Goal: Use online tool/utility: Use online tool/utility

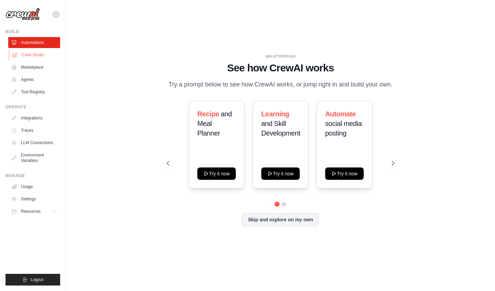
click at [50, 54] on link "Crew Studio" at bounding box center [35, 54] width 52 height 11
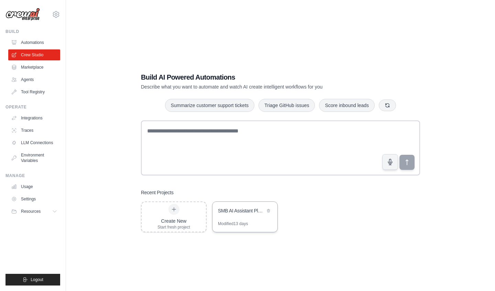
click at [246, 221] on div "Modified 13 days" at bounding box center [233, 223] width 30 height 5
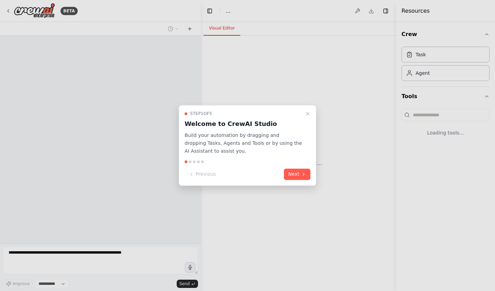
select select "****"
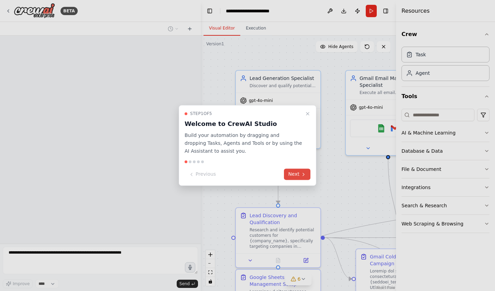
click at [301, 172] on icon at bounding box center [303, 174] width 5 height 5
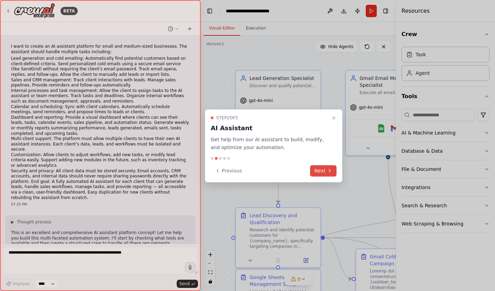
scroll to position [6332, 0]
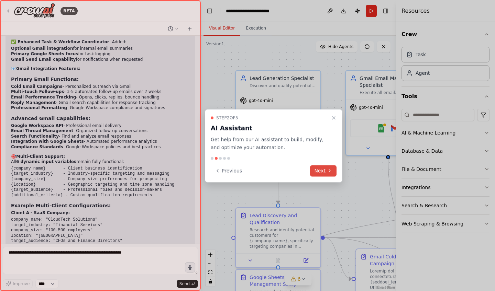
click at [322, 169] on button "Next" at bounding box center [323, 170] width 26 height 11
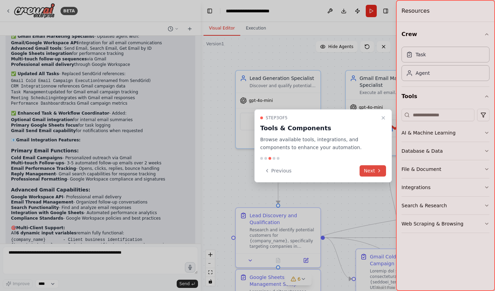
click at [375, 170] on button "Next" at bounding box center [372, 170] width 26 height 11
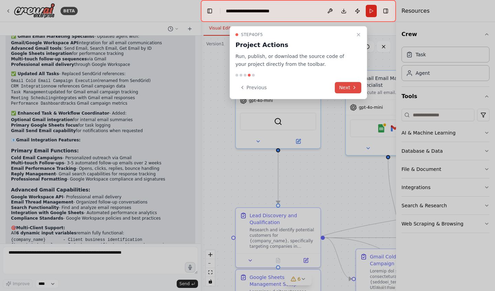
click at [355, 82] on button "Next" at bounding box center [348, 87] width 26 height 11
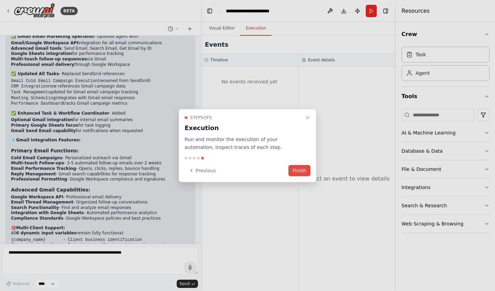
click at [304, 172] on button "Finish" at bounding box center [299, 170] width 22 height 11
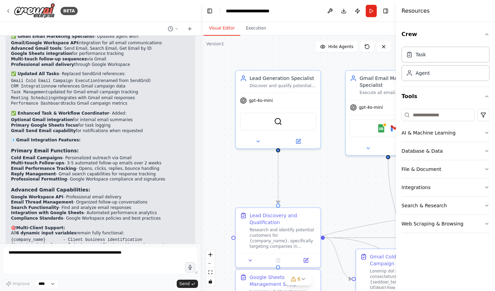
click at [388, 16] on header "**********" at bounding box center [298, 11] width 195 height 22
click at [386, 11] on button "Toggle Right Sidebar" at bounding box center [386, 11] width 10 height 10
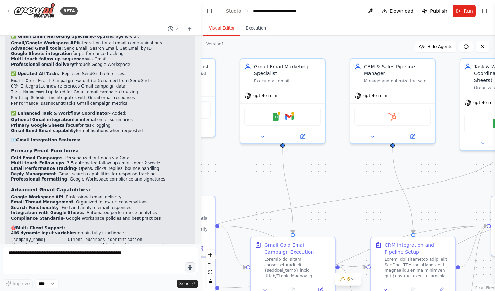
drag, startPoint x: 380, startPoint y: 59, endPoint x: 274, endPoint y: 48, distance: 106.1
click at [274, 48] on div ".deletable-edge-delete-btn { width: 20px; height: 20px; border: 0px solid #ffff…" at bounding box center [348, 164] width 294 height 256
click at [278, 115] on img at bounding box center [276, 115] width 8 height 8
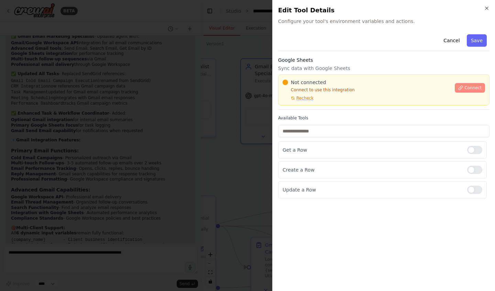
click at [467, 88] on span "Connect" at bounding box center [472, 87] width 17 height 5
click at [306, 87] on div "Not connected Connect to use this integration Recheck" at bounding box center [366, 90] width 168 height 22
click at [303, 94] on div "Not connected Connect to use this integration Recheck" at bounding box center [366, 90] width 168 height 22
click at [308, 88] on p "Connect to use this integration" at bounding box center [366, 89] width 168 height 5
click at [297, 86] on div "Not connected Connect to use this integration Recheck" at bounding box center [366, 90] width 168 height 22
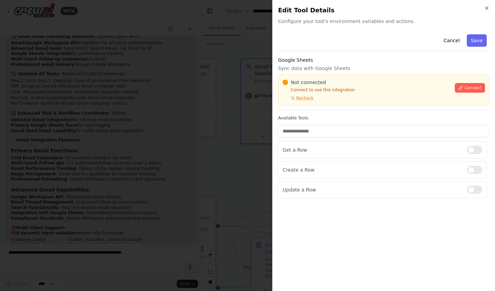
click at [296, 87] on div "Not connected Connect to use this integration Recheck" at bounding box center [366, 90] width 168 height 22
click at [324, 86] on div "Not connected Connect to use this integration Recheck" at bounding box center [366, 90] width 168 height 22
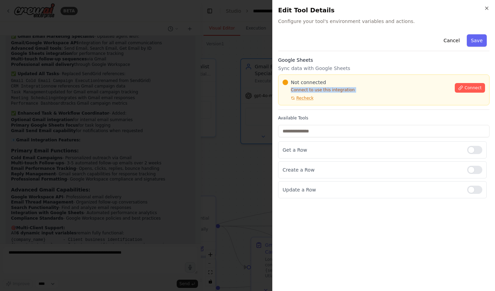
click at [324, 86] on div "Not connected Connect to use this integration Recheck" at bounding box center [366, 90] width 168 height 22
click at [323, 86] on div "Not connected Connect to use this integration Recheck" at bounding box center [366, 90] width 168 height 22
click at [319, 89] on p "Connect to use this integration" at bounding box center [366, 89] width 168 height 5
click at [291, 92] on p "Connect to use this integration" at bounding box center [366, 89] width 168 height 5
click at [296, 89] on p "Connect to use this integration" at bounding box center [366, 89] width 168 height 5
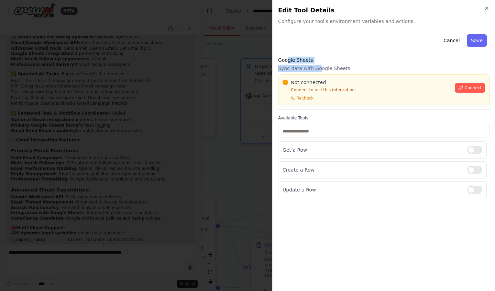
drag, startPoint x: 317, startPoint y: 67, endPoint x: 286, endPoint y: 62, distance: 32.0
click at [286, 62] on div "Google Sheets Sync data with Google Sheets Not connected Connect to use this in…" at bounding box center [383, 83] width 211 height 53
click at [366, 75] on div "Not connected Connect to use this integration Recheck Connect" at bounding box center [383, 90] width 211 height 31
click at [394, 75] on div "Not connected Connect to use this integration Recheck Connect" at bounding box center [383, 90] width 211 height 31
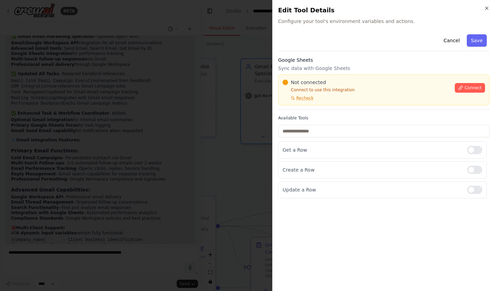
click at [447, 41] on button "Cancel" at bounding box center [451, 40] width 24 height 12
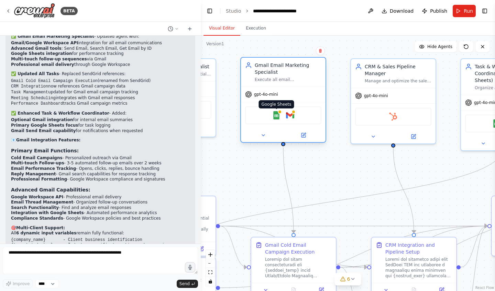
click at [276, 116] on img at bounding box center [276, 115] width 8 height 8
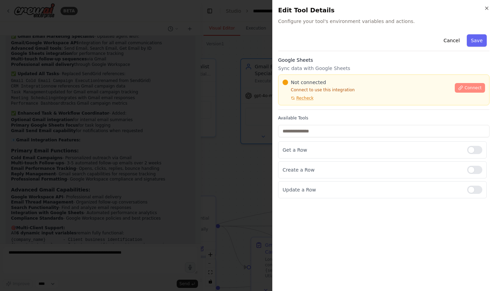
click at [475, 91] on button "Connect" at bounding box center [470, 88] width 30 height 10
click at [302, 88] on p "Connect to use this integration" at bounding box center [366, 89] width 168 height 5
click at [487, 11] on icon "button" at bounding box center [486, 7] width 5 height 5
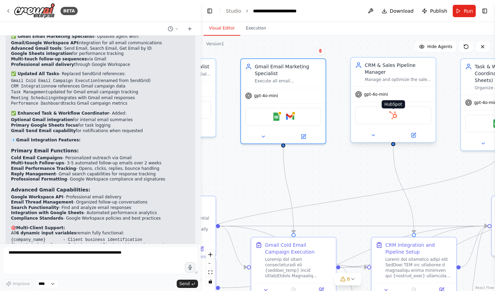
click at [393, 117] on img at bounding box center [393, 115] width 8 height 8
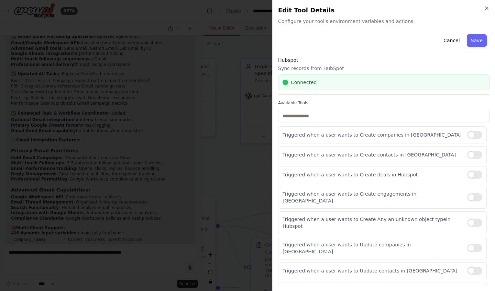
scroll to position [9, 0]
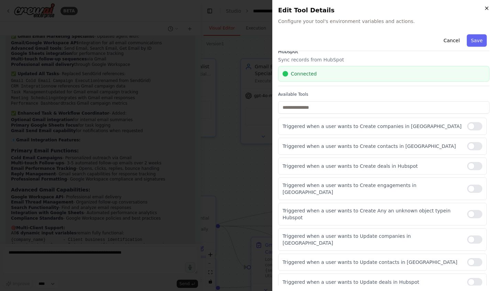
click at [487, 9] on icon "button" at bounding box center [486, 7] width 5 height 5
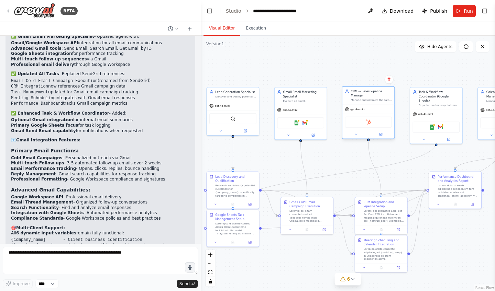
click at [371, 121] on div "HubSpot" at bounding box center [368, 122] width 47 height 11
click at [369, 124] on img at bounding box center [368, 122] width 5 height 5
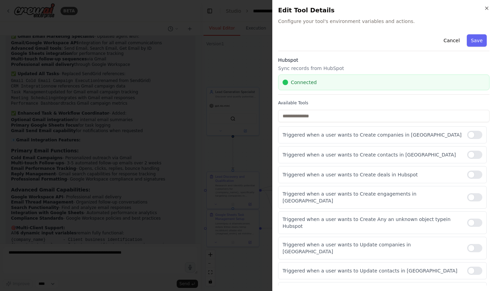
click at [491, 7] on div "Close Edit Tool Details Configure your tool's environment variables and actions…" at bounding box center [383, 145] width 223 height 291
click at [487, 9] on icon "button" at bounding box center [486, 7] width 5 height 5
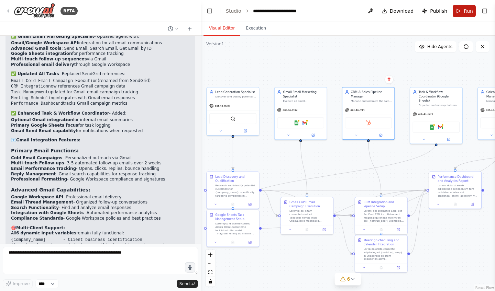
click at [457, 13] on button "Run" at bounding box center [464, 11] width 23 height 12
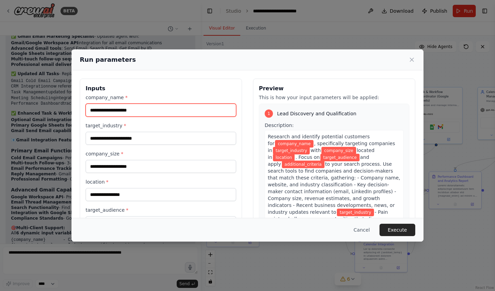
click at [151, 106] on input "company_name *" at bounding box center [161, 110] width 151 height 13
type input "*"
type input "****"
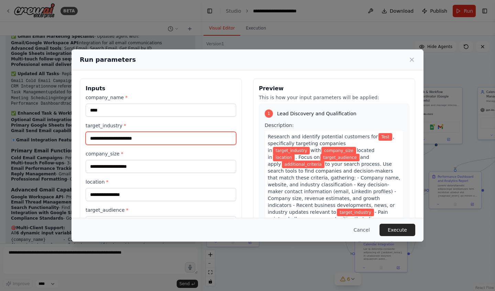
click at [155, 139] on input "target_industry *" at bounding box center [161, 138] width 151 height 13
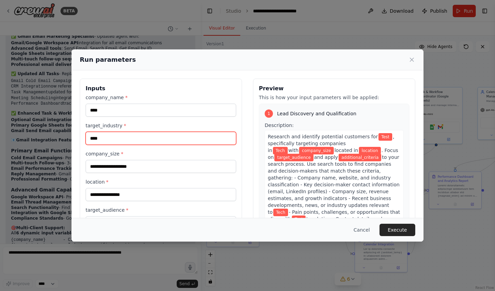
type input "****"
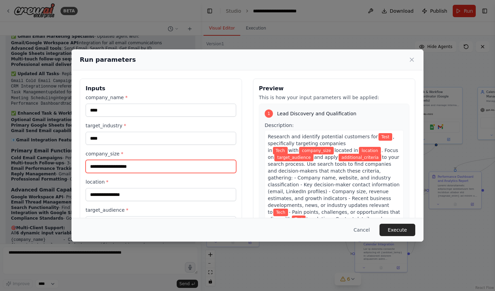
click at [165, 168] on input "company_size *" at bounding box center [161, 166] width 151 height 13
type input "*"
type input "**********"
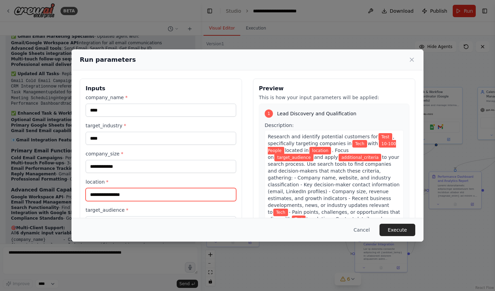
click at [161, 198] on input "location *" at bounding box center [161, 194] width 151 height 13
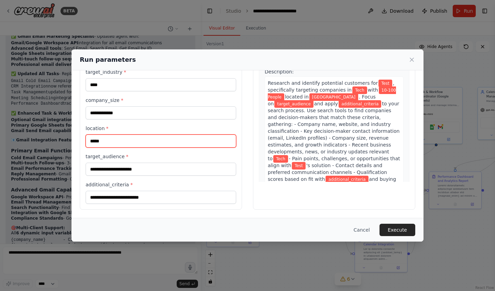
scroll to position [54, 0]
type input "*****"
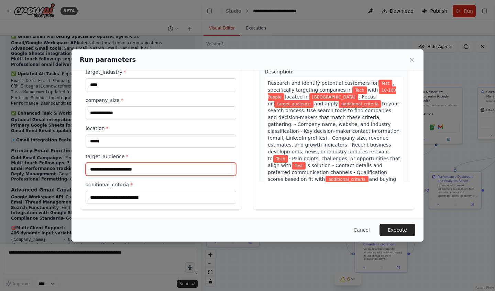
click at [130, 169] on input "target_audience *" at bounding box center [161, 169] width 151 height 13
type input "*"
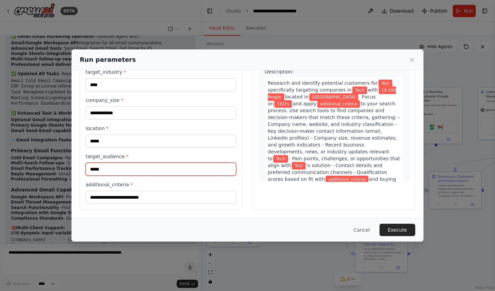
scroll to position [0, 0]
type input "*****"
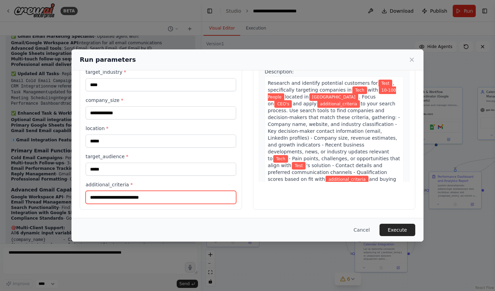
click at [112, 203] on input "additional_criteria *" at bounding box center [161, 197] width 151 height 13
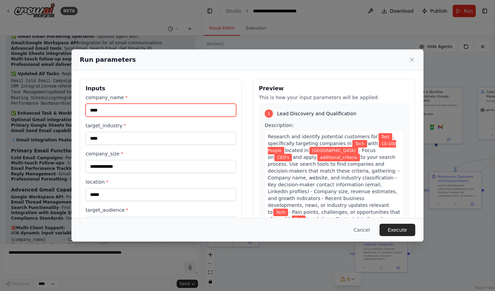
click at [119, 112] on input "****" at bounding box center [161, 110] width 151 height 13
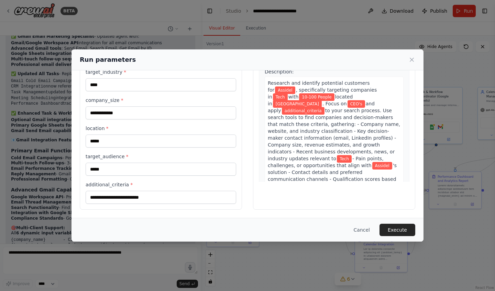
scroll to position [54, 0]
type input "*******"
click at [145, 198] on input "additional_criteria *" at bounding box center [161, 197] width 151 height 13
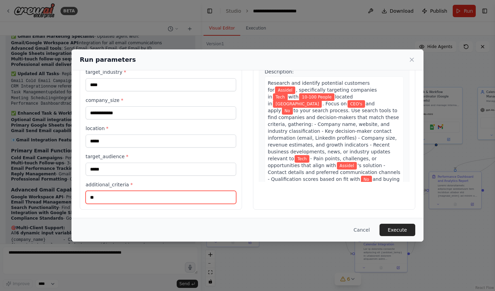
type input "*"
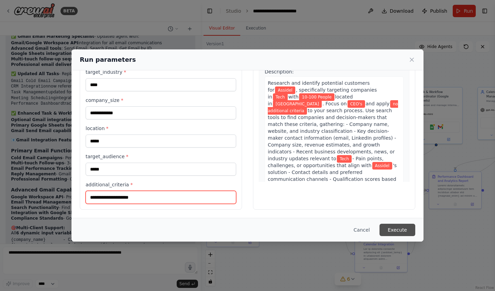
type input "**********"
click at [407, 230] on button "Execute" at bounding box center [397, 230] width 36 height 12
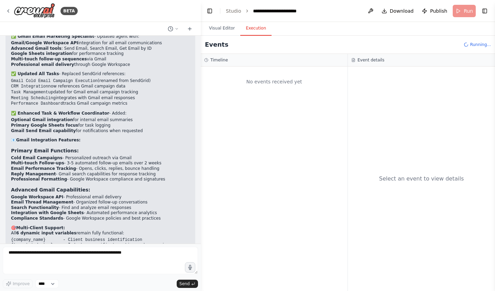
click at [256, 27] on button "Execution" at bounding box center [255, 28] width 31 height 14
click at [219, 20] on header "**********" at bounding box center [348, 11] width 294 height 22
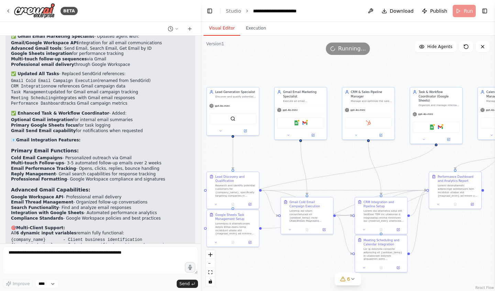
click at [221, 27] on button "Visual Editor" at bounding box center [221, 28] width 37 height 14
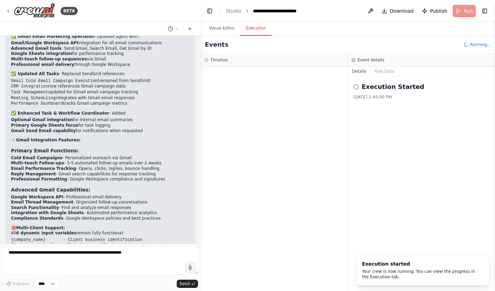
click at [264, 25] on button "Execution" at bounding box center [255, 28] width 31 height 14
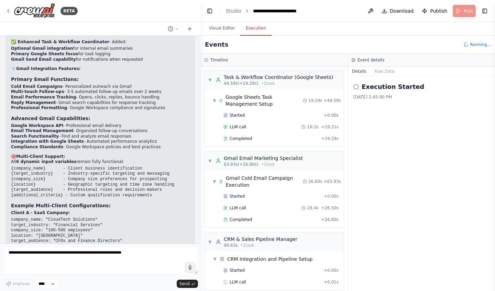
scroll to position [279, 0]
click at [206, 217] on div "▼ CRM Integration and Pipeline Setup 13.83s + 90.63s Started + 0.00s LLM call 1…" at bounding box center [273, 199] width 139 height 57
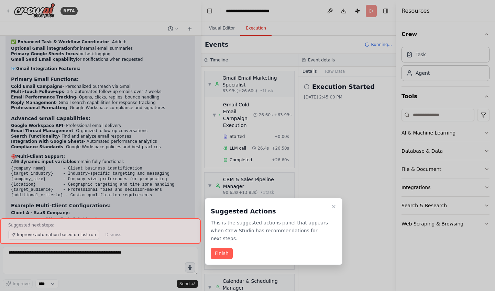
scroll to position [550, 0]
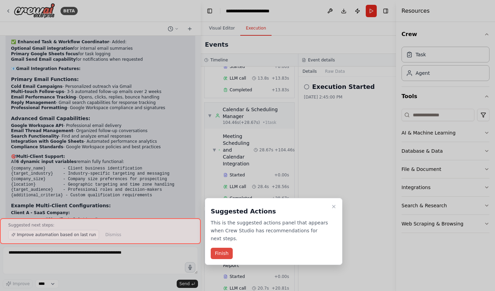
click at [224, 255] on button "Finish" at bounding box center [222, 253] width 22 height 11
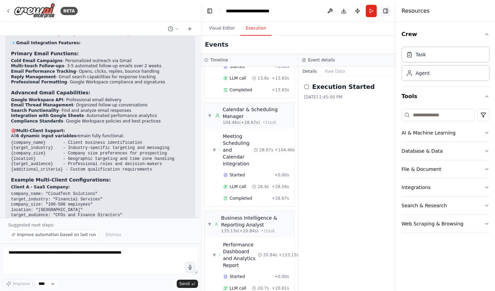
click at [388, 13] on button "Toggle Right Sidebar" at bounding box center [386, 11] width 10 height 10
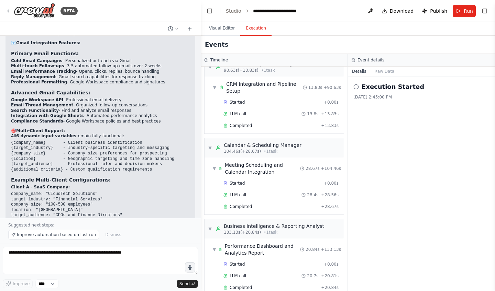
scroll to position [379, 0]
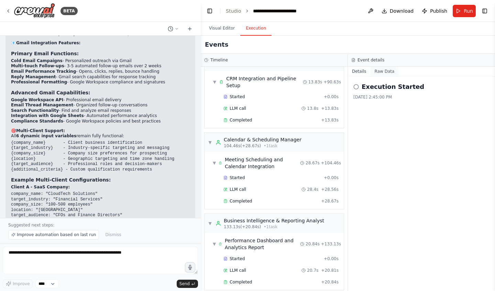
click at [384, 72] on button "Raw Data" at bounding box center [384, 72] width 28 height 10
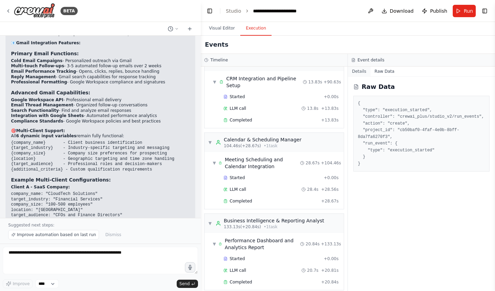
click at [364, 74] on button "Details" at bounding box center [359, 72] width 23 height 10
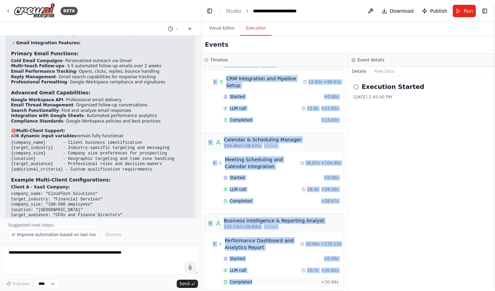
drag, startPoint x: 216, startPoint y: 68, endPoint x: 309, endPoint y: 273, distance: 224.7
click at [309, 273] on div "▼ Lead Generation Specialist 9.13s (+35.29s) • 1 task ▼ Lead Discovery and Qual…" at bounding box center [274, 179] width 147 height 225
copy div "Lead Generation Specialist 9.13s (+35.29s) • 1 task ▼ Lead Discovery and Qualif…"
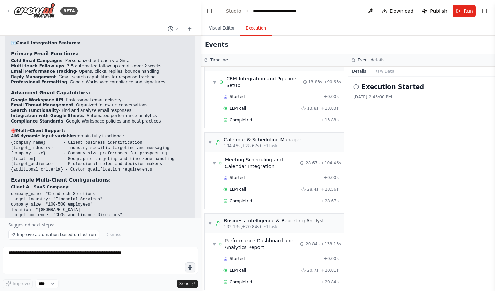
click at [410, 156] on div "Execution Started 9/2/2025, 2:45:00 PM" at bounding box center [421, 184] width 147 height 215
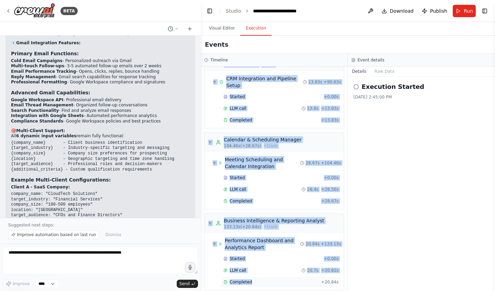
drag, startPoint x: 216, startPoint y: 74, endPoint x: 255, endPoint y: 276, distance: 205.7
click at [255, 276] on div "▼ Lead Generation Specialist 9.13s (+35.29s) • 1 task ▼ Lead Discovery and Qual…" at bounding box center [274, 179] width 147 height 225
copy div "Lead Generation Specialist 9.13s (+35.29s) • 1 task ▼ Lead Discovery and Qualif…"
